Goal: Check status: Check status

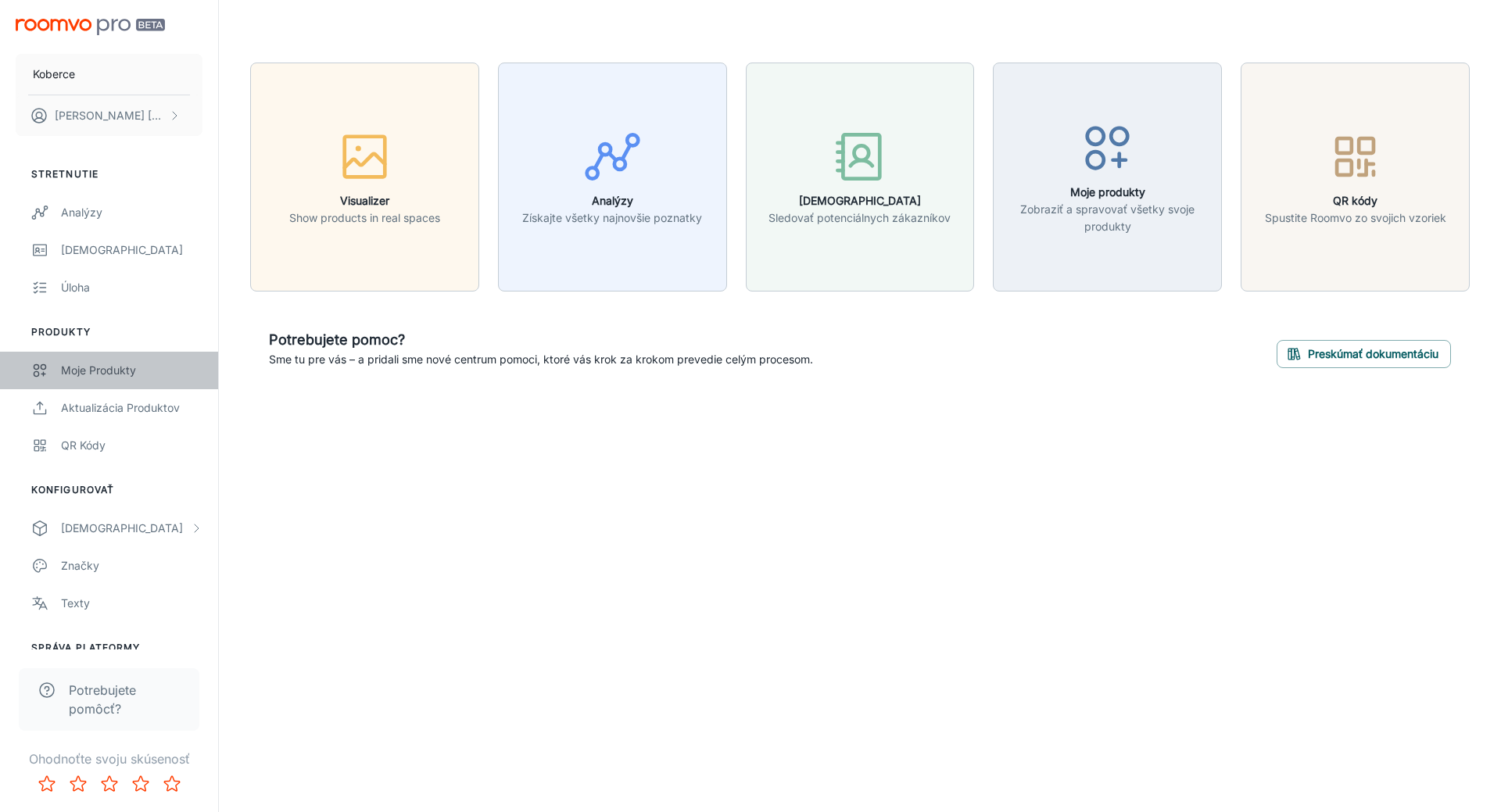
click at [114, 375] on div "Moje produkty" at bounding box center [131, 371] width 142 height 17
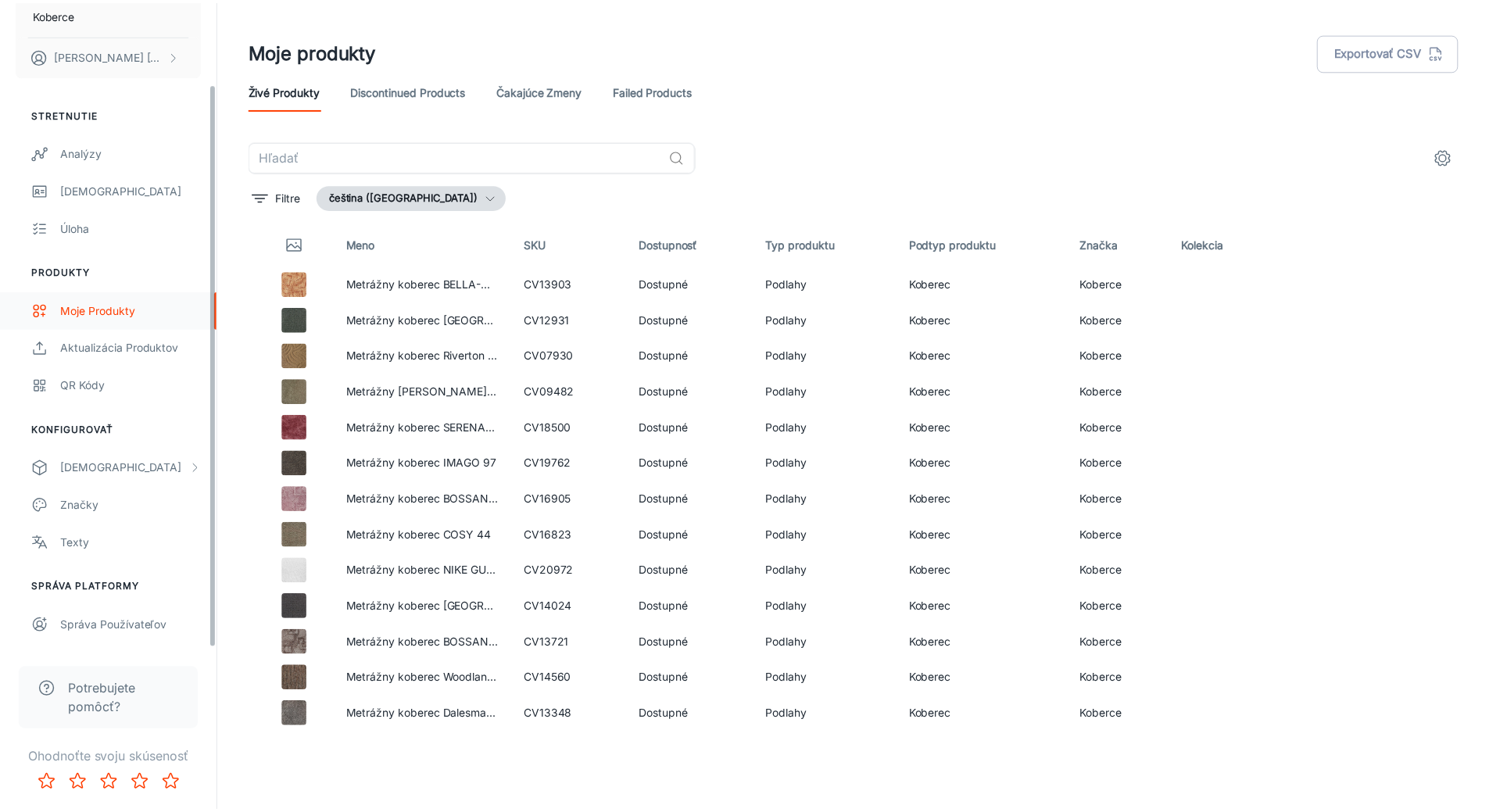
scroll to position [93, 0]
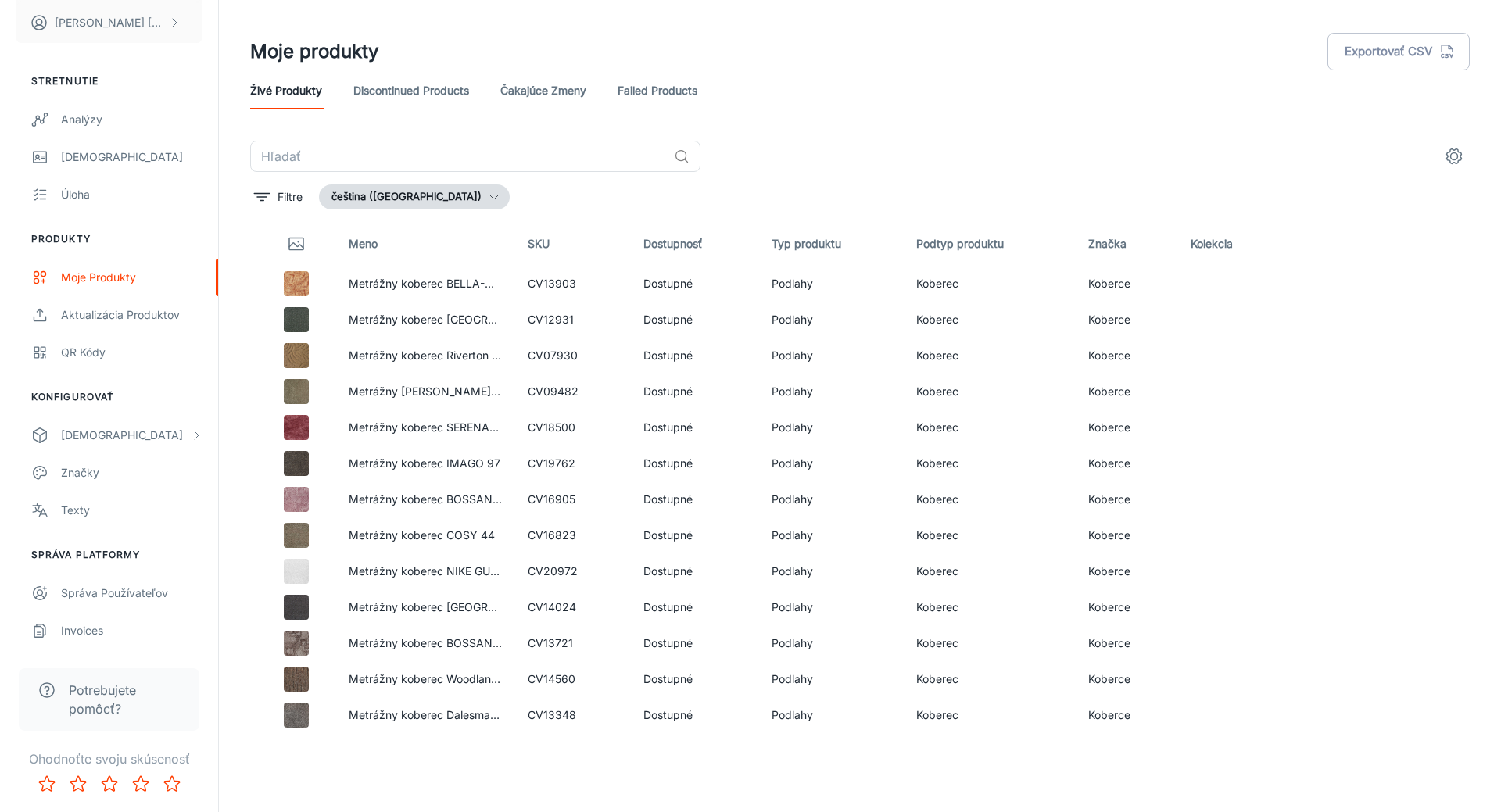
click at [571, 93] on link "Čakajúce zmeny" at bounding box center [543, 90] width 86 height 38
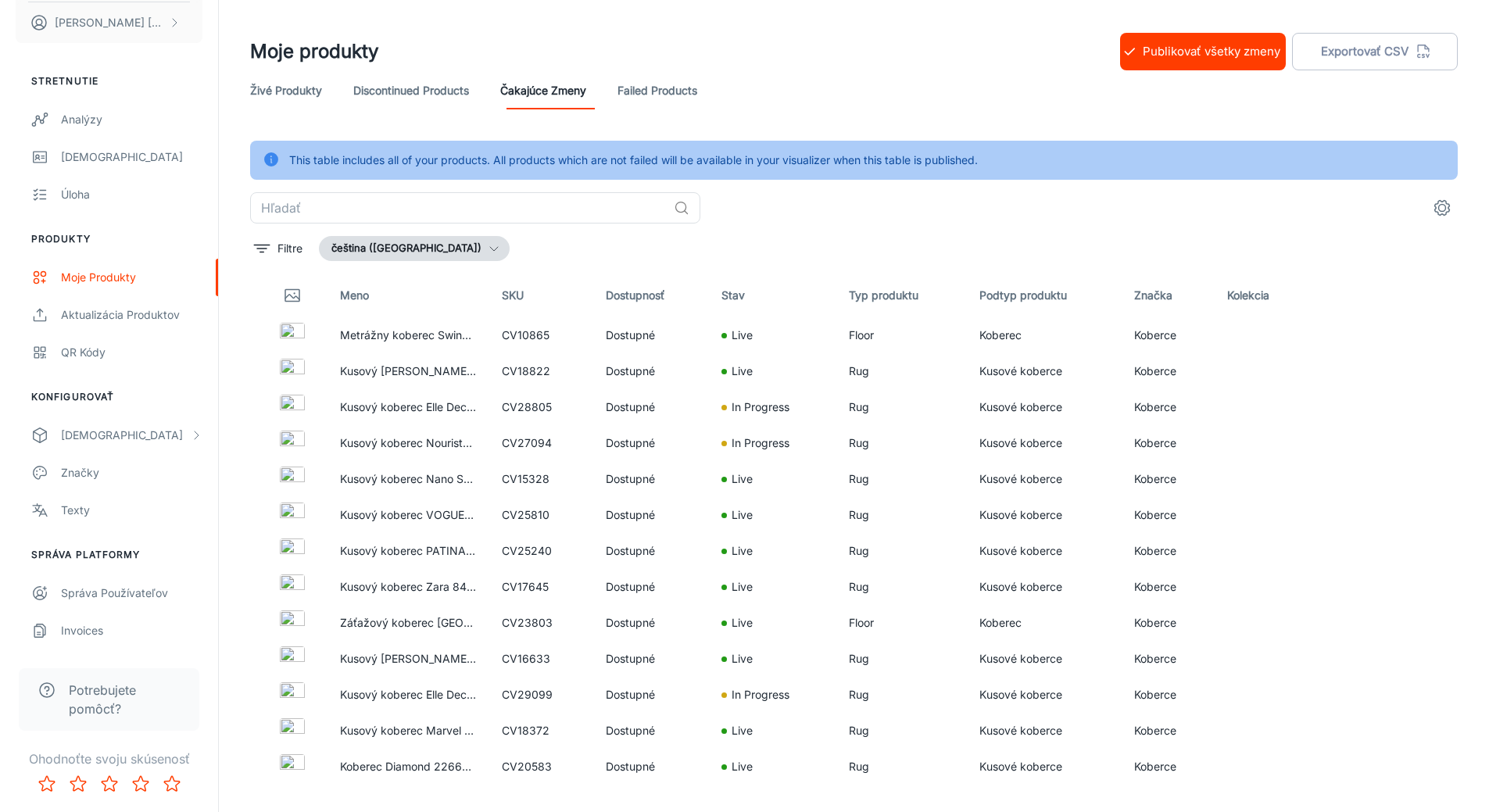
click at [490, 249] on polyline "button" at bounding box center [494, 249] width 8 height 4
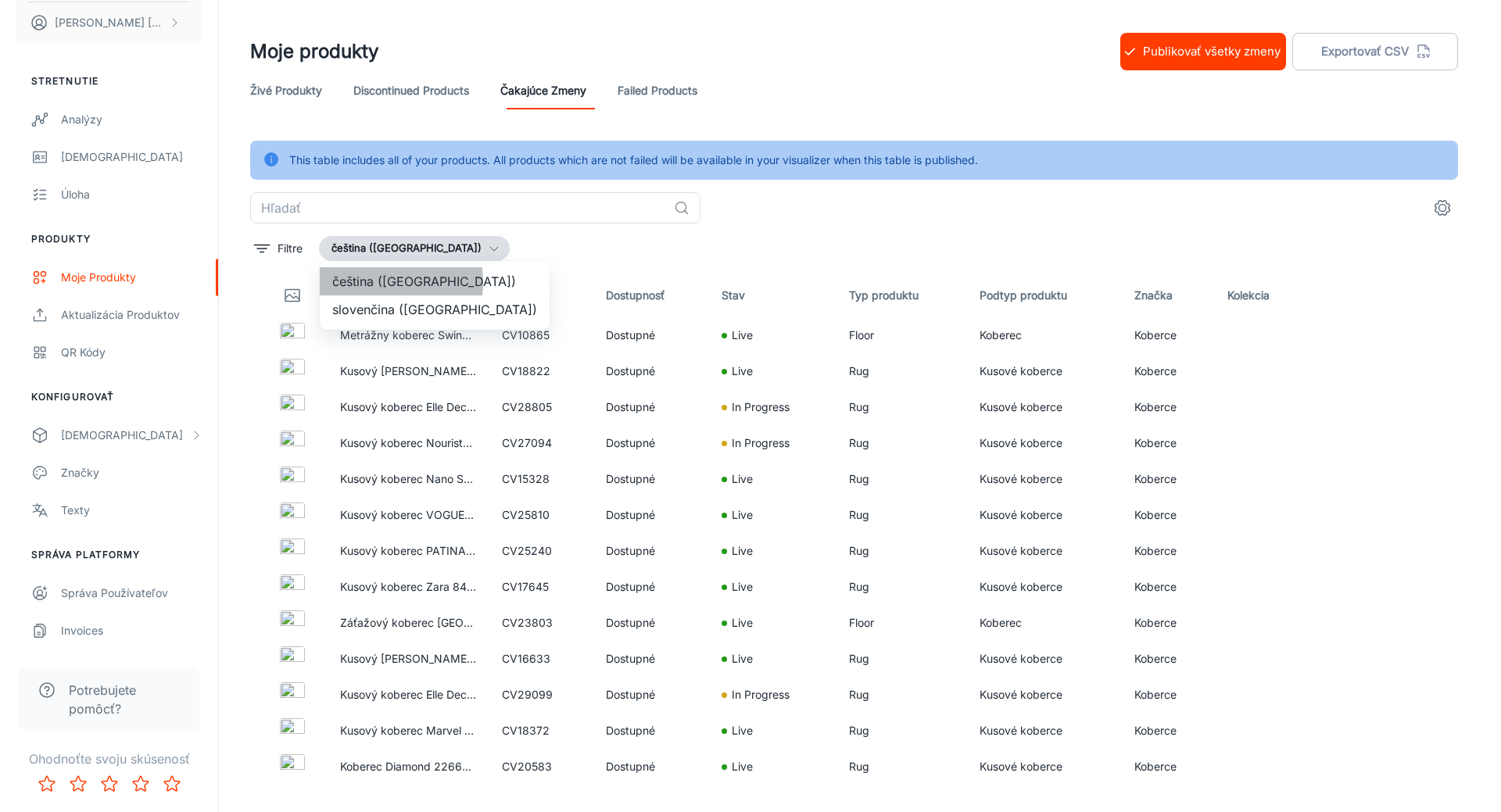
click at [382, 282] on li "čeština ([GEOGRAPHIC_DATA])" at bounding box center [434, 282] width 230 height 28
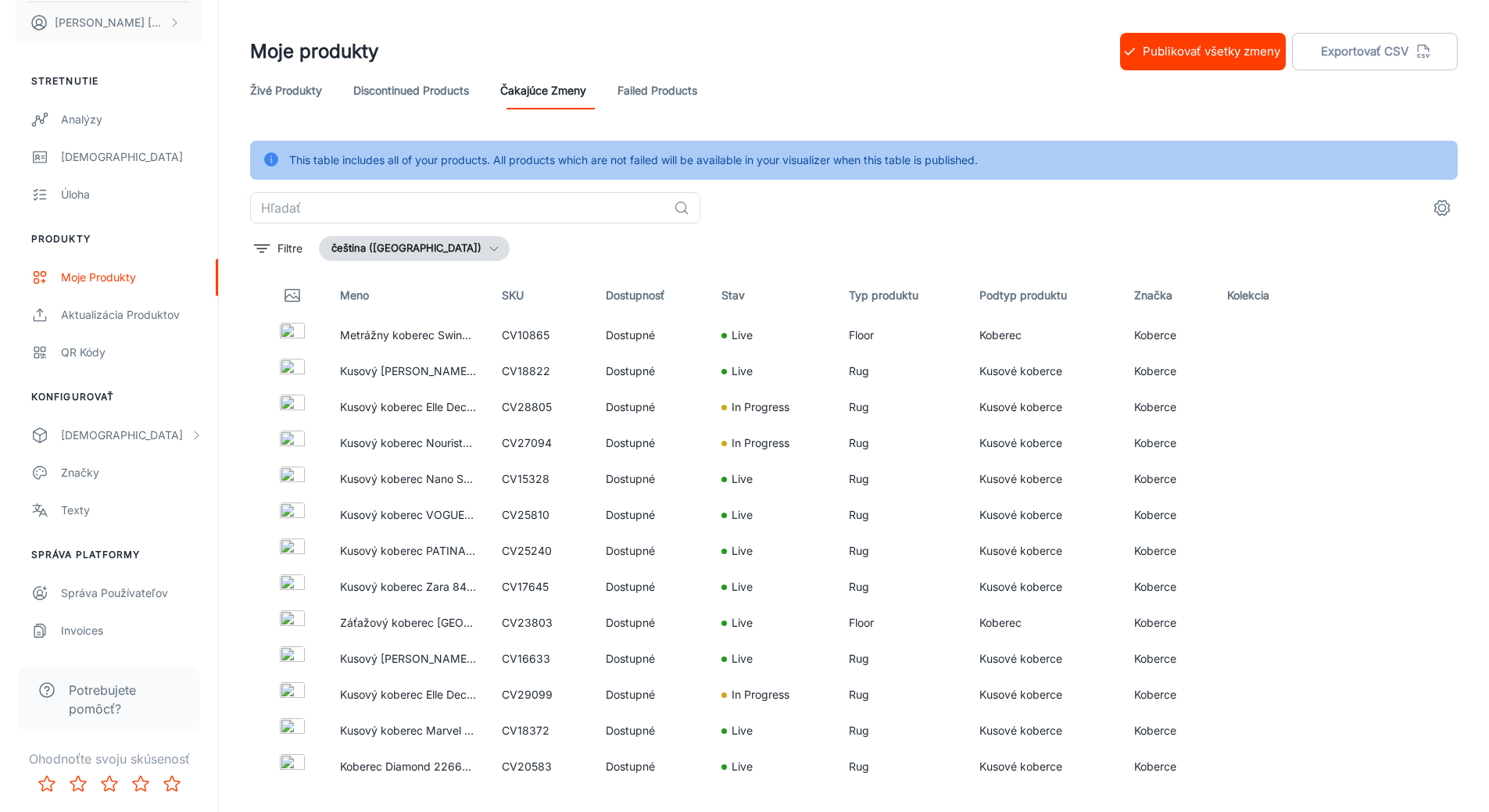
click at [488, 248] on icon "button" at bounding box center [494, 249] width 13 height 13
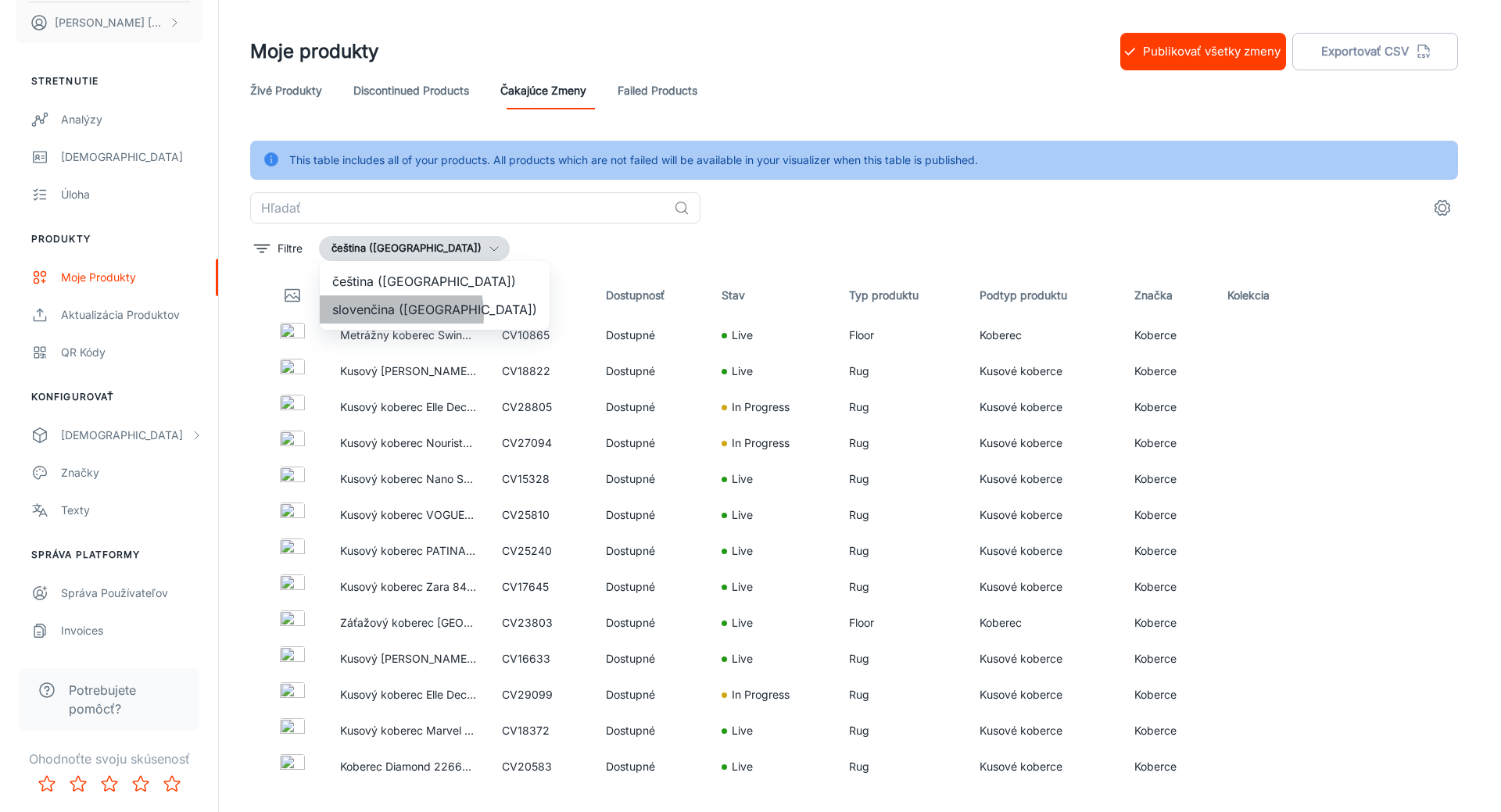
click at [388, 314] on li "slovenčina ([GEOGRAPHIC_DATA])" at bounding box center [434, 309] width 230 height 28
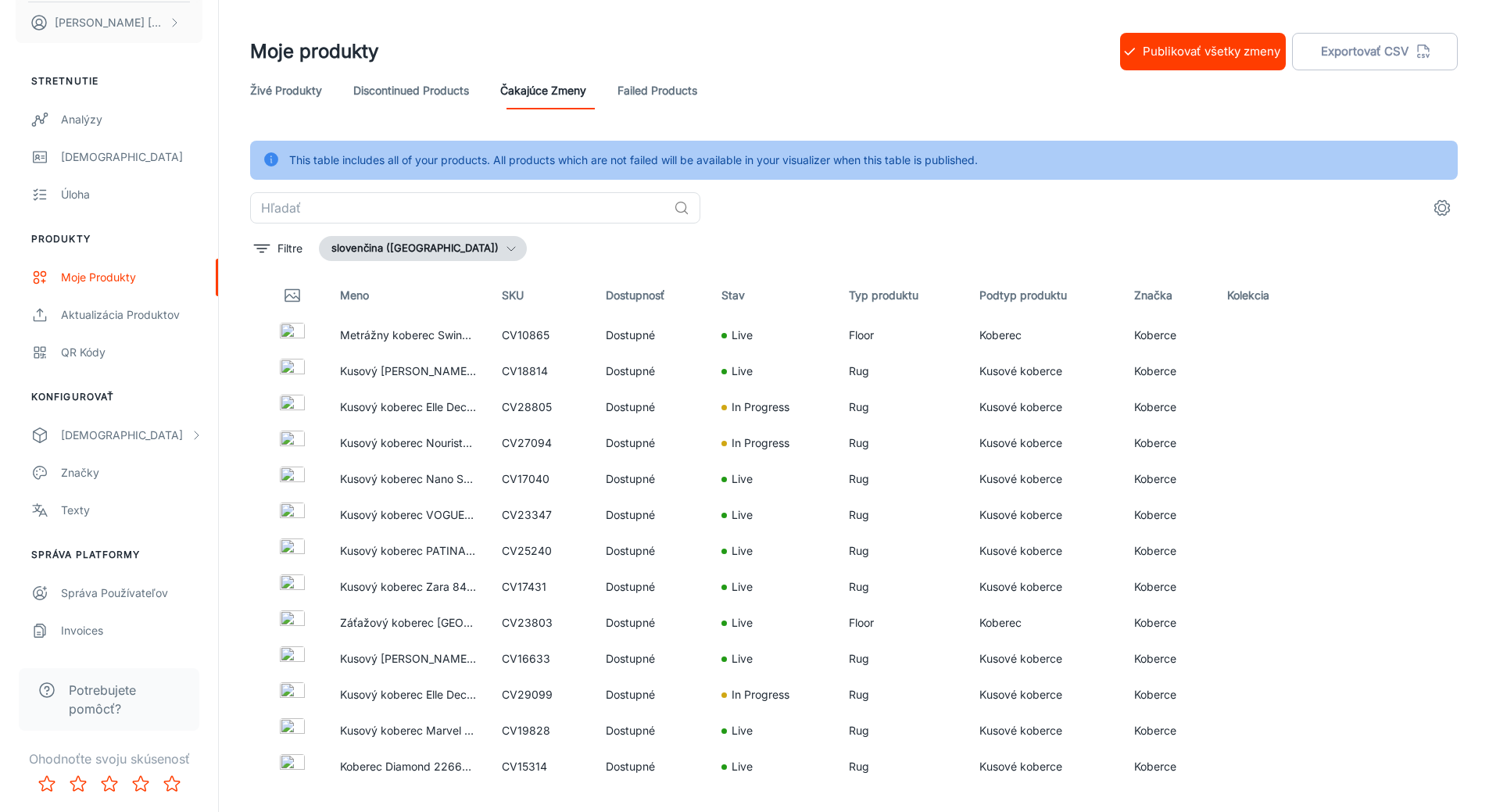
click at [671, 89] on link "Failed Products" at bounding box center [657, 90] width 79 height 38
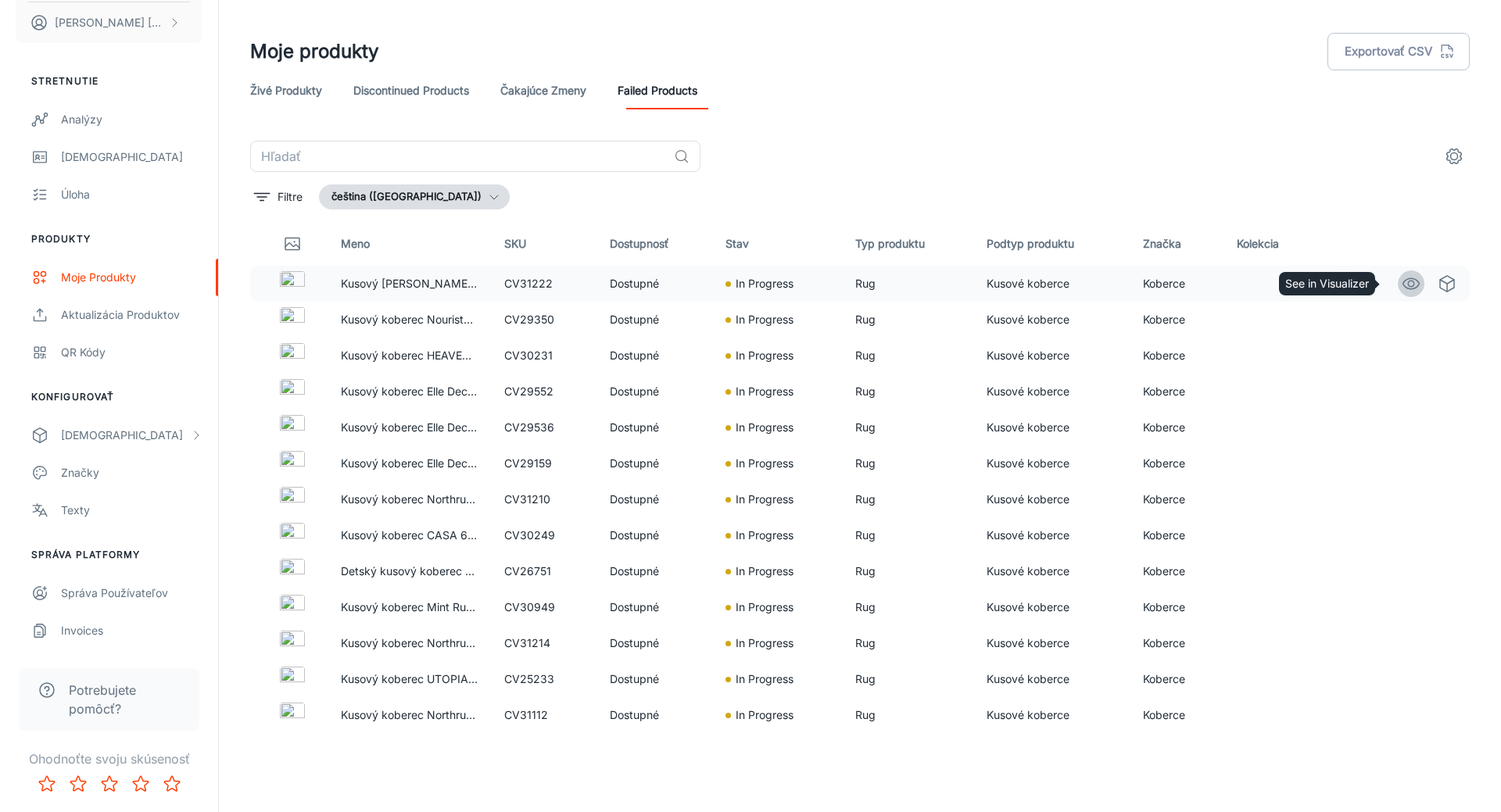
click at [1408, 281] on circle "See in Visualizer" at bounding box center [1411, 284] width 6 height 6
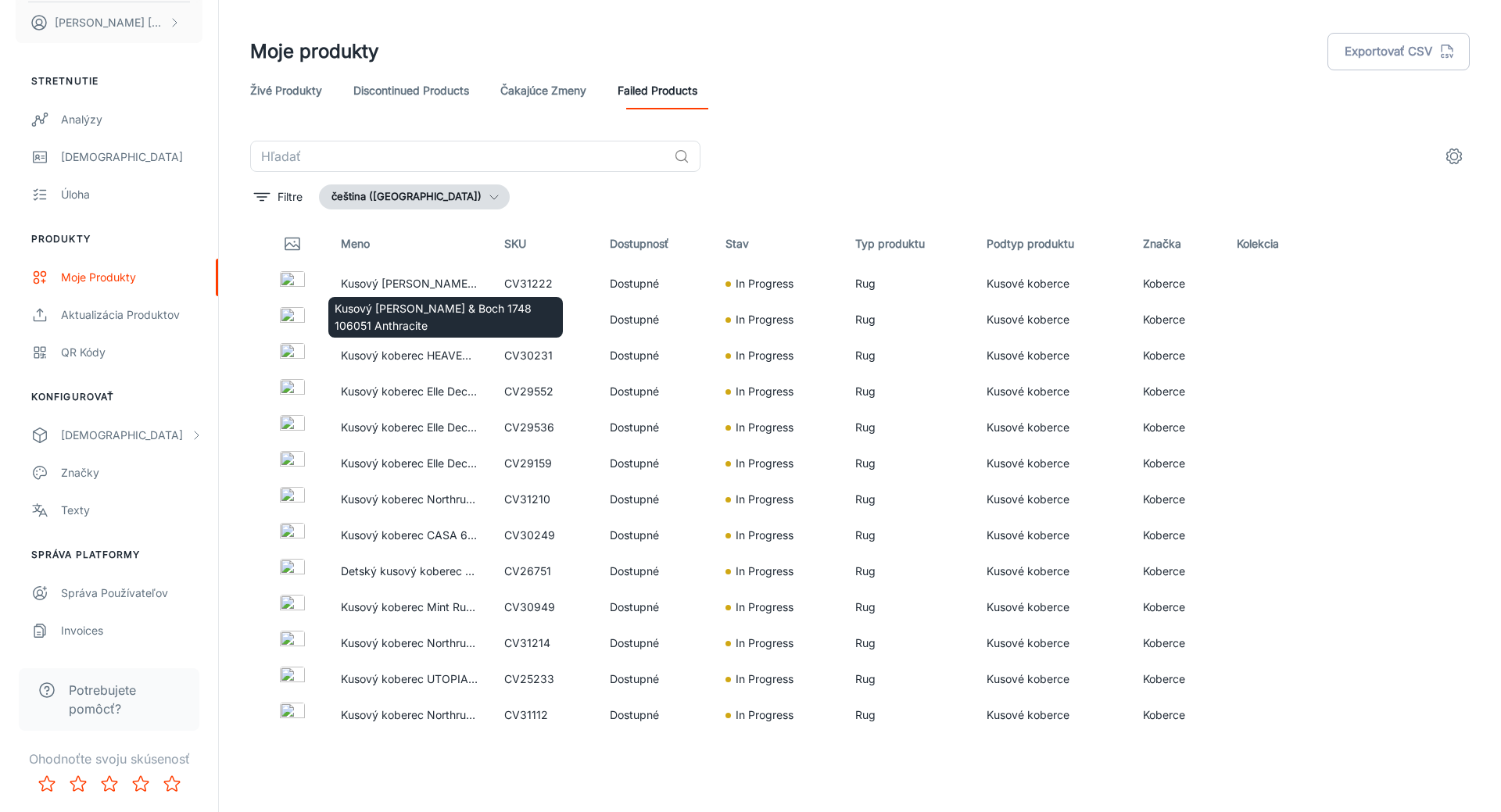
click at [449, 296] on div "Kusový [PERSON_NAME] & Boch 1748 106051 Anthracite" at bounding box center [445, 312] width 238 height 54
click at [405, 318] on p "Kusový [PERSON_NAME] & Boch 1748 106051 Anthracite" at bounding box center [445, 317] width 222 height 35
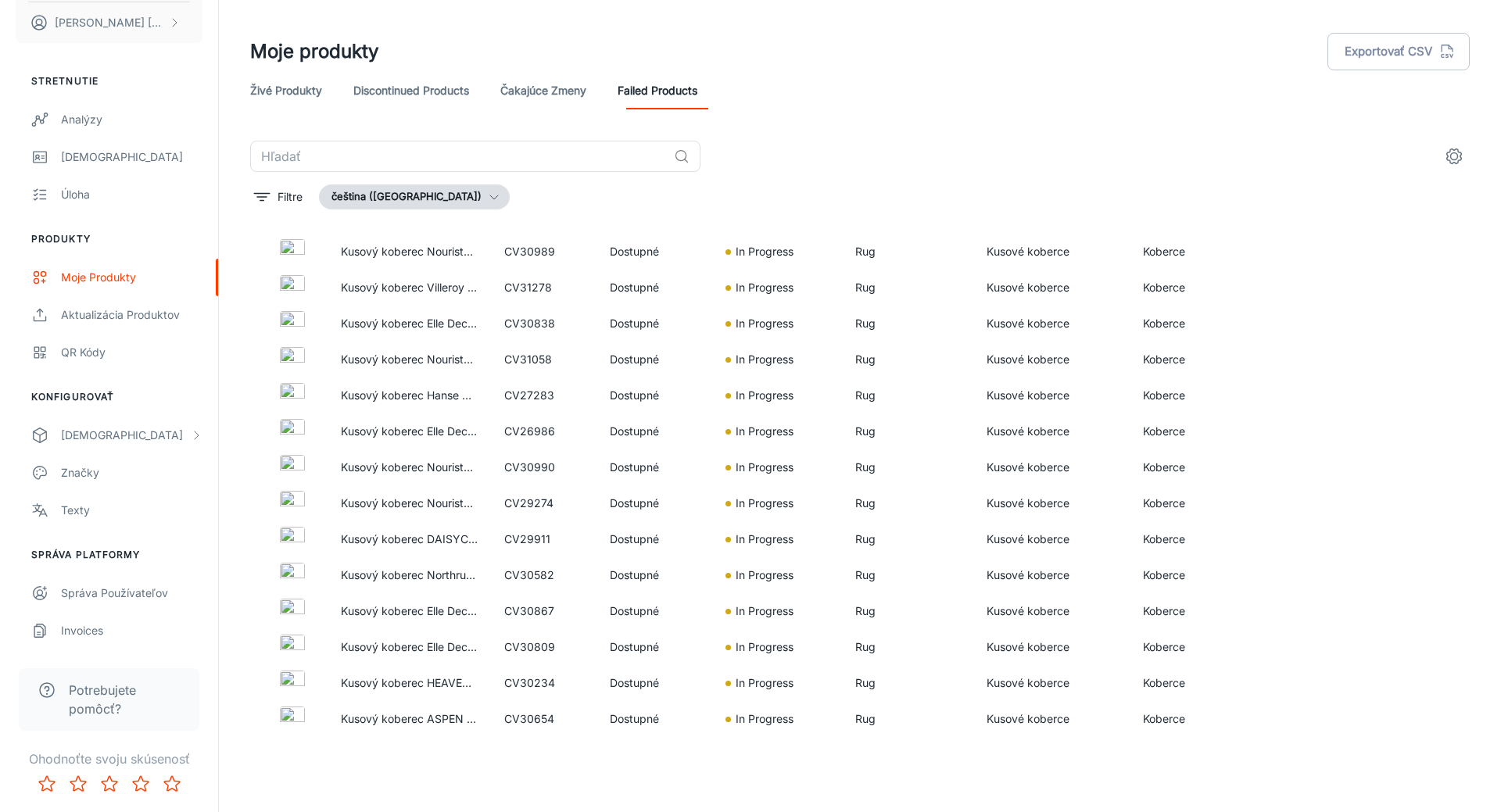
scroll to position [158, 0]
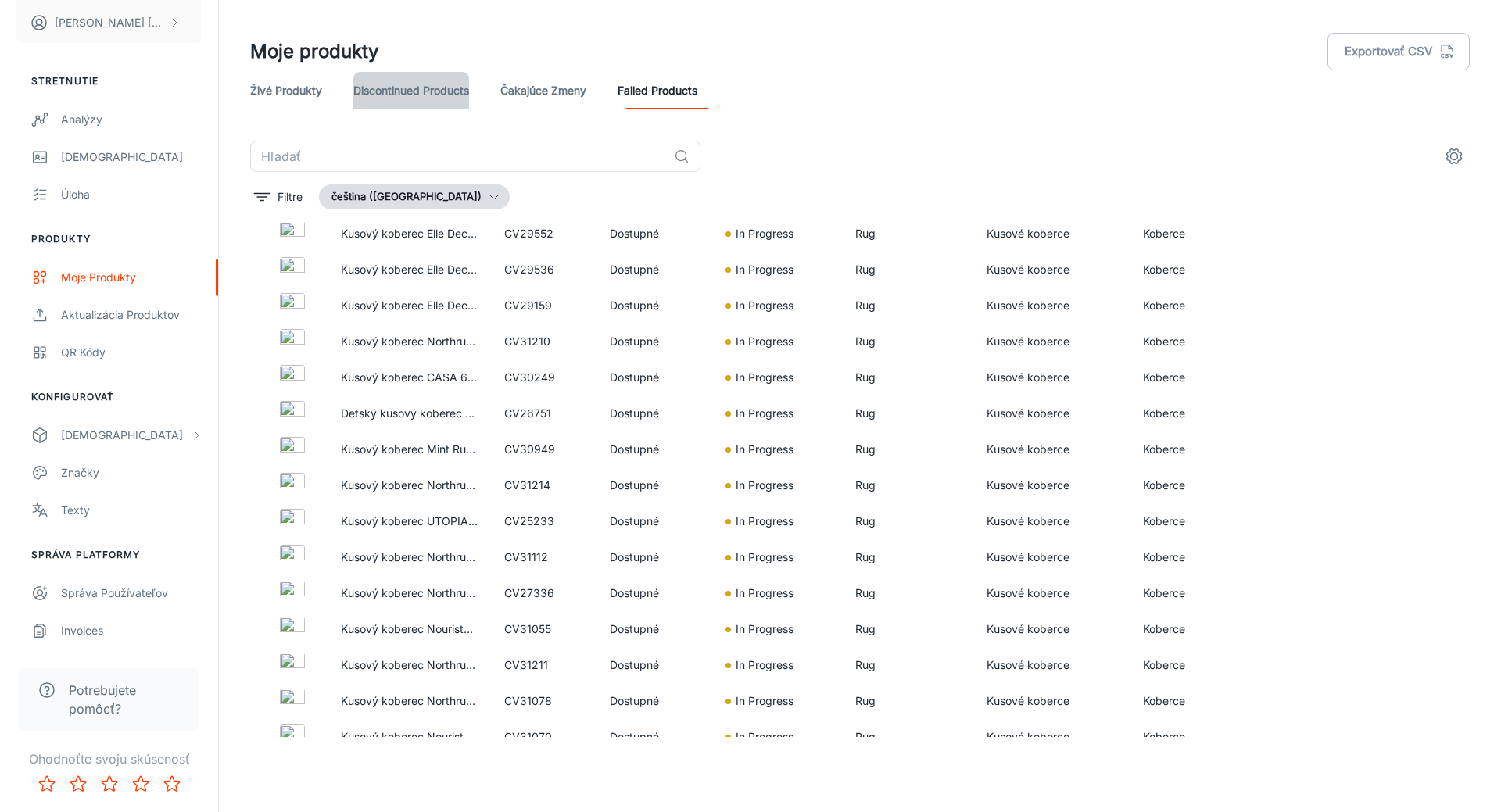
click at [392, 90] on link "Discontinued Products" at bounding box center [411, 90] width 116 height 38
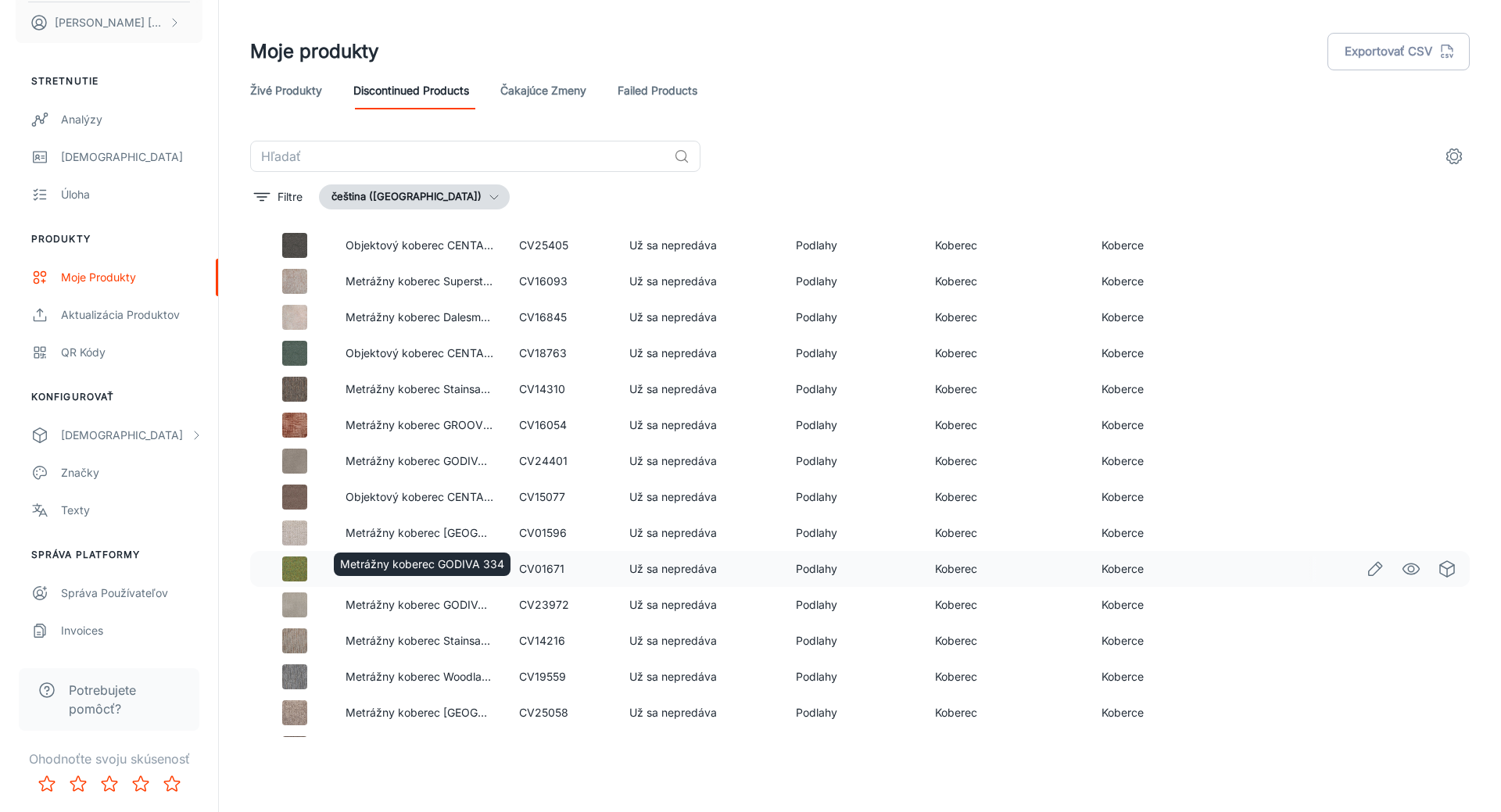
scroll to position [356, 0]
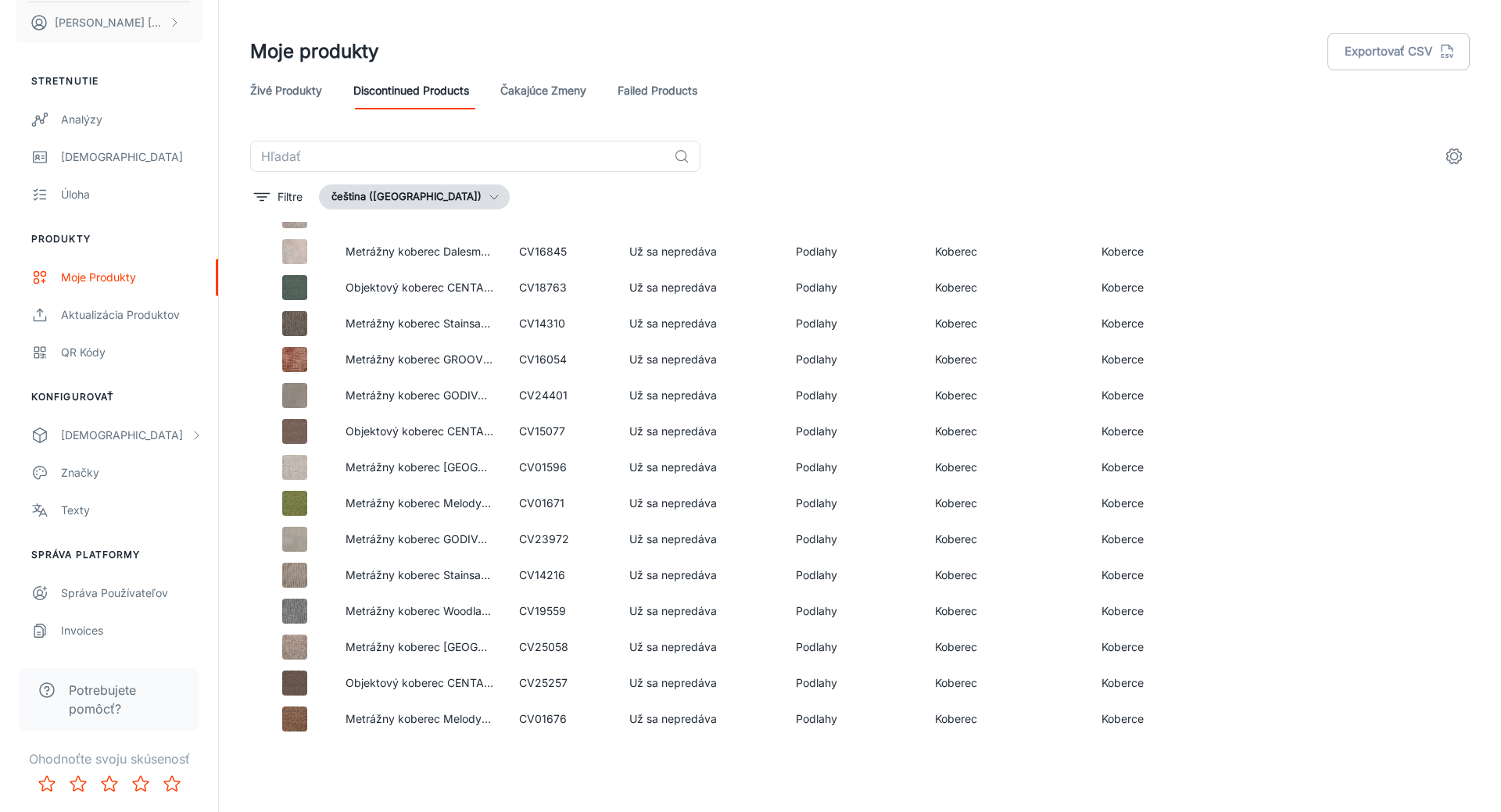
click at [287, 96] on link "Živé produkty" at bounding box center [286, 90] width 72 height 38
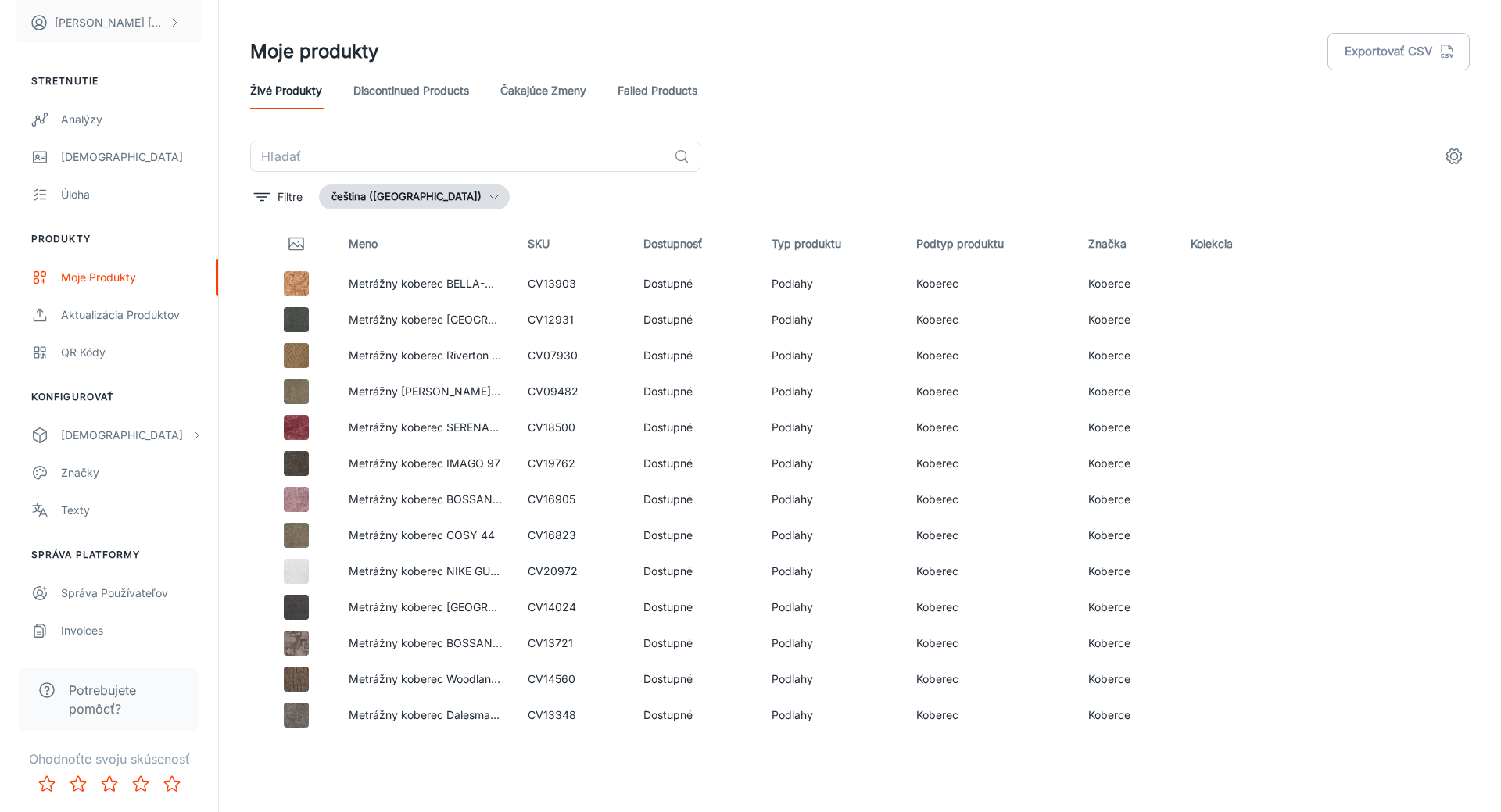
click at [488, 197] on icon "button" at bounding box center [494, 197] width 13 height 13
click at [401, 258] on li "slovenčina ([GEOGRAPHIC_DATA])" at bounding box center [434, 258] width 230 height 28
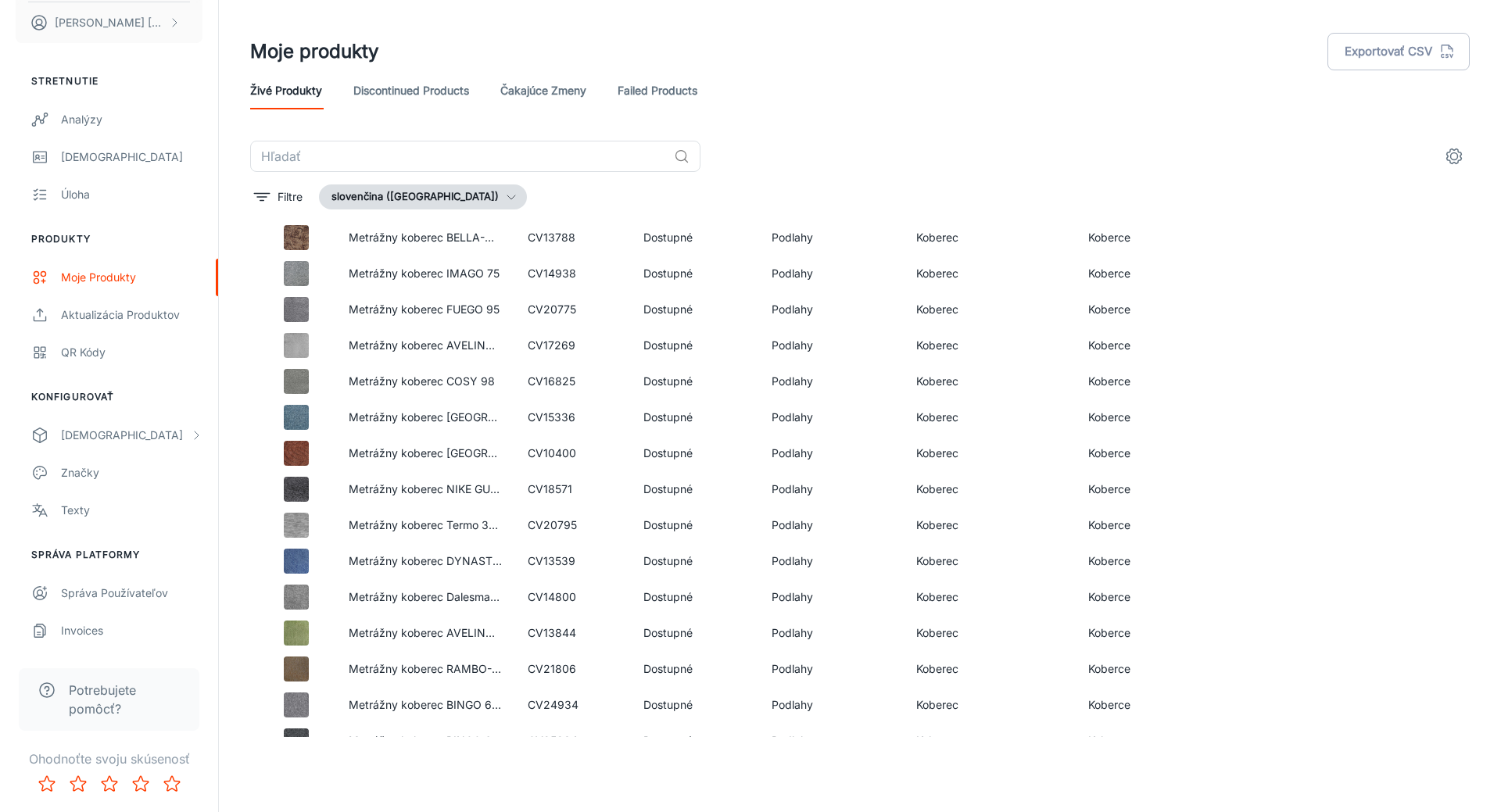
scroll to position [3440, 0]
